Goal: Transaction & Acquisition: Purchase product/service

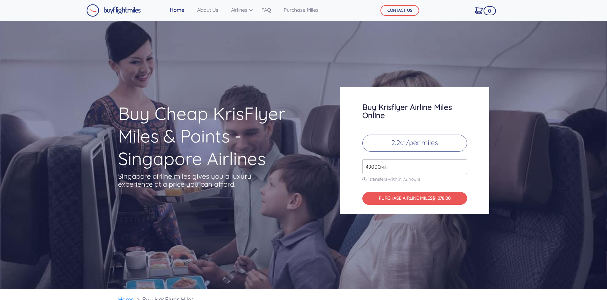
click at [393, 167] on input "49000" at bounding box center [414, 166] width 105 height 15
drag, startPoint x: 380, startPoint y: 169, endPoint x: 355, endPoint y: 170, distance: 24.8
click at [355, 170] on div "Buy Krisflyer Airline Miles Online 2.2¢ /per miles 49000 Mile transfers within …" at bounding box center [414, 150] width 149 height 127
click at [598, 144] on div "Buy Cheap KrisFlyer Miles & Points - Singapore Airlines Singapore airline miles…" at bounding box center [303, 155] width 607 height 268
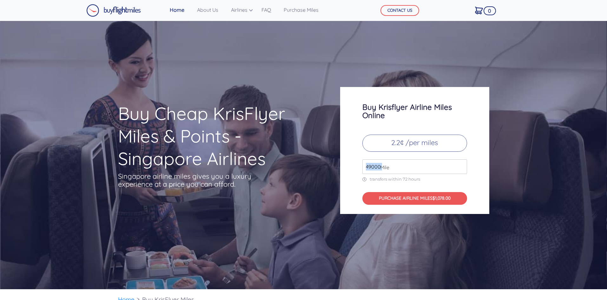
drag, startPoint x: 381, startPoint y: 166, endPoint x: 336, endPoint y: 169, distance: 44.5
click at [336, 169] on div "Buy Krisflyer Airline Miles Online 2.2¢ /per miles 49000 Mile transfers within …" at bounding box center [414, 150] width 159 height 127
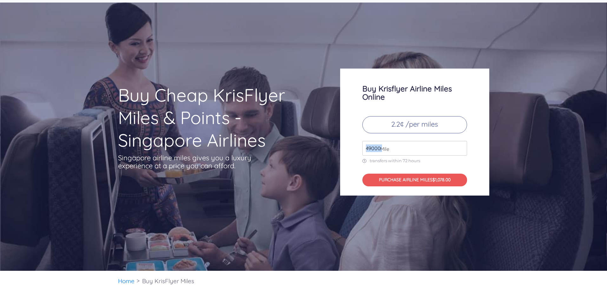
scroll to position [13, 0]
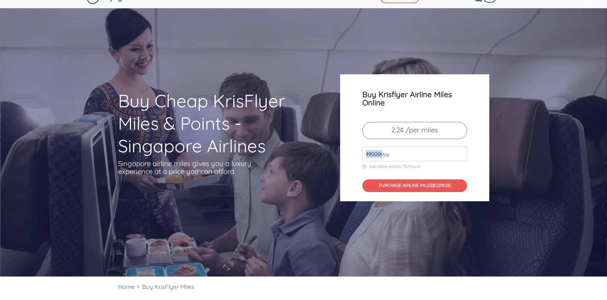
click at [460, 158] on input "49000" at bounding box center [414, 153] width 105 height 15
click at [460, 155] on input "49000" at bounding box center [414, 153] width 105 height 15
click at [460, 154] on input "49000" at bounding box center [414, 153] width 105 height 15
click at [461, 151] on input "50000" at bounding box center [414, 153] width 105 height 15
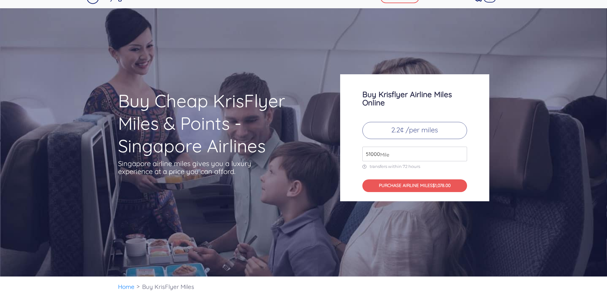
click at [461, 151] on input "51000" at bounding box center [414, 153] width 105 height 15
click at [461, 151] on input "52000" at bounding box center [414, 153] width 105 height 15
click at [461, 153] on input "53000" at bounding box center [414, 153] width 105 height 15
drag, startPoint x: 372, startPoint y: 154, endPoint x: 365, endPoint y: 154, distance: 6.3
click at [365, 154] on input "53000" at bounding box center [414, 153] width 105 height 15
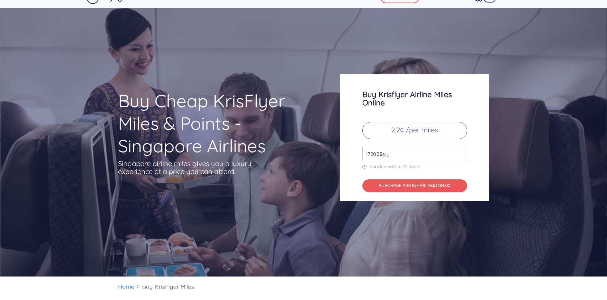
type input "172000"
drag, startPoint x: 525, startPoint y: 213, endPoint x: 530, endPoint y: 214, distance: 5.4
click at [530, 214] on div "Buy Cheap KrisFlyer Miles & Points - Singapore Airlines Singapore airline miles…" at bounding box center [303, 142] width 607 height 268
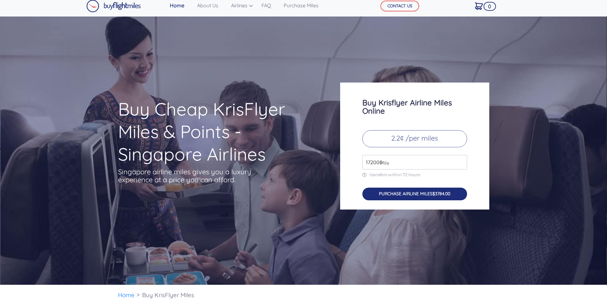
scroll to position [0, 0]
